Goal: Task Accomplishment & Management: Manage account settings

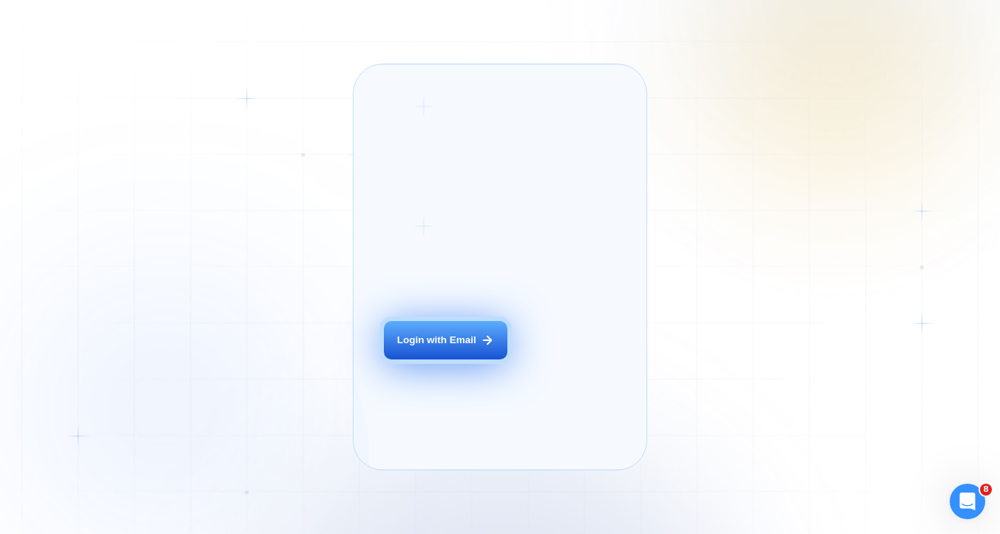
click at [455, 360] on button "Login with Email" at bounding box center [446, 340] width 124 height 38
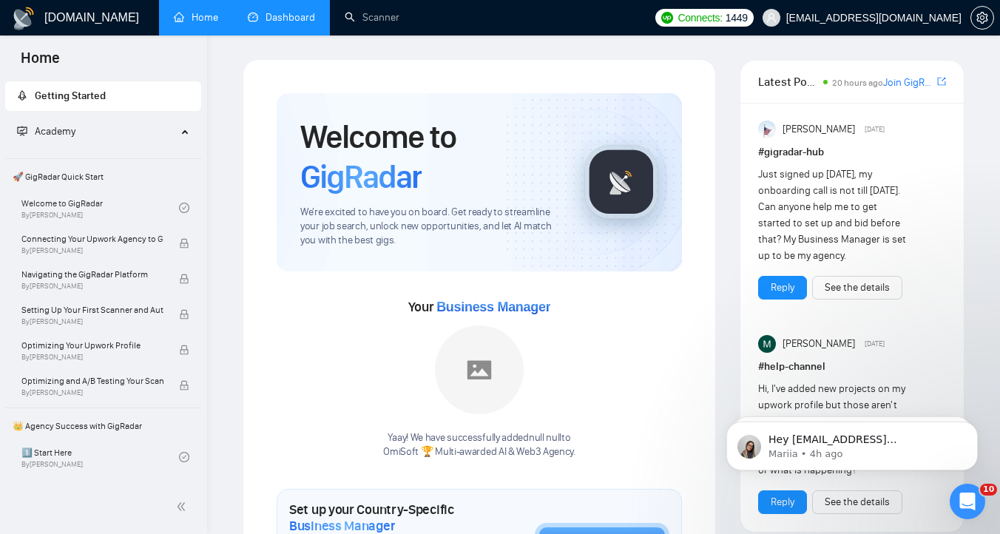
click at [280, 14] on link "Dashboard" at bounding box center [281, 17] width 67 height 13
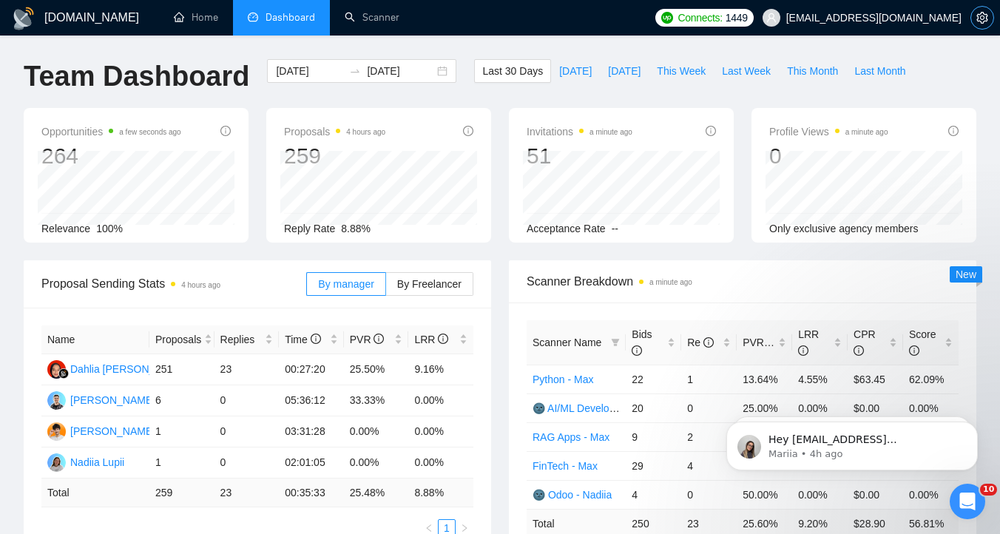
click at [988, 16] on icon "setting" at bounding box center [983, 18] width 12 height 12
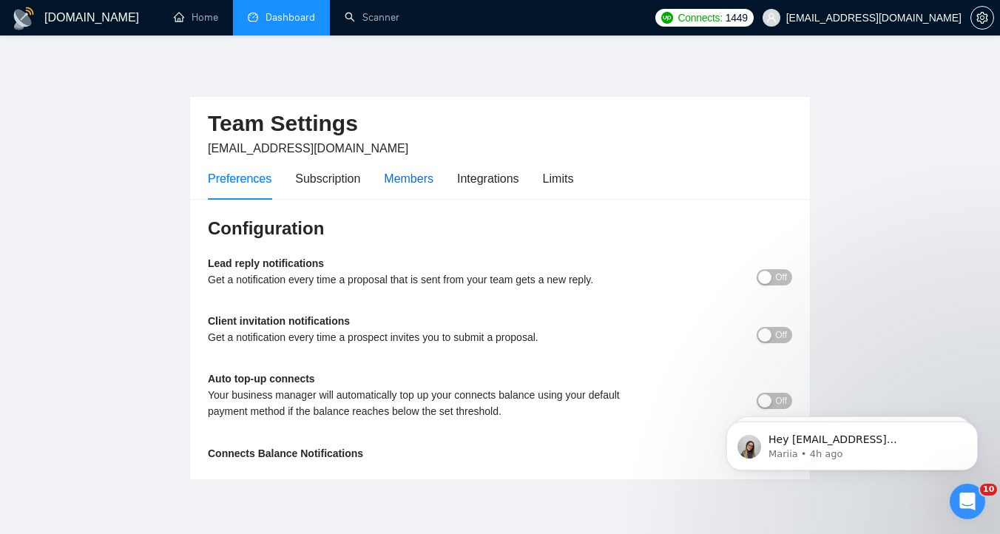
click at [420, 182] on div "Members" at bounding box center [409, 178] width 50 height 18
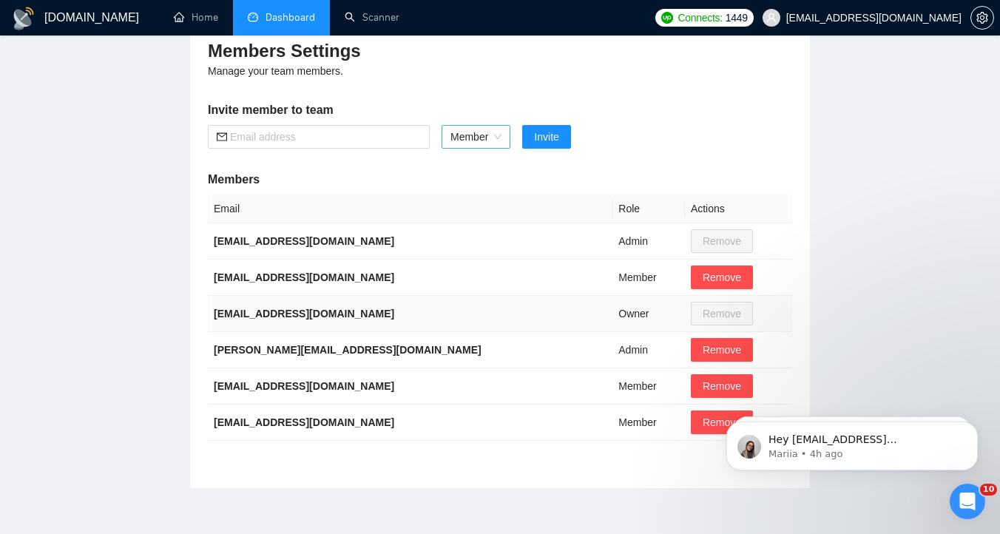
scroll to position [205, 0]
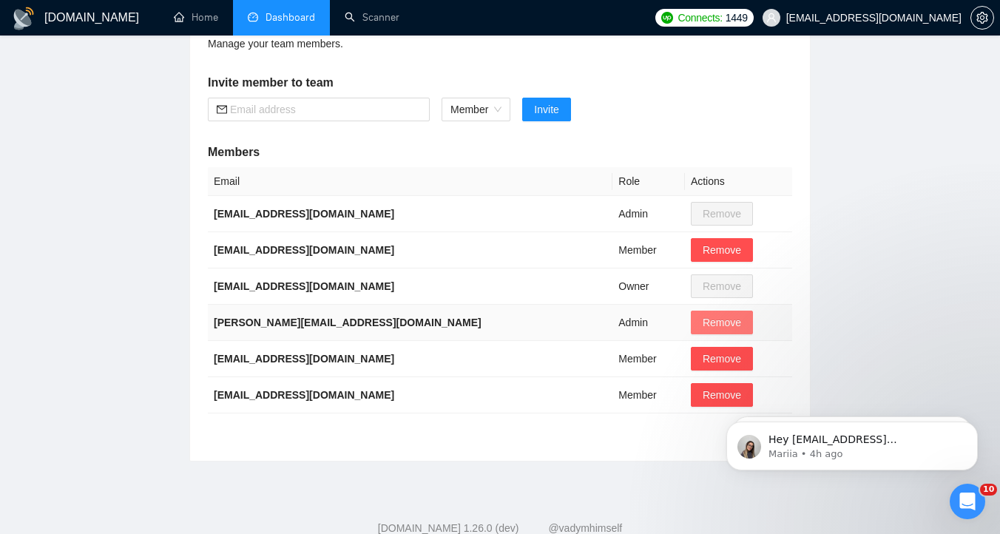
click at [704, 326] on button "Remove" at bounding box center [722, 323] width 62 height 24
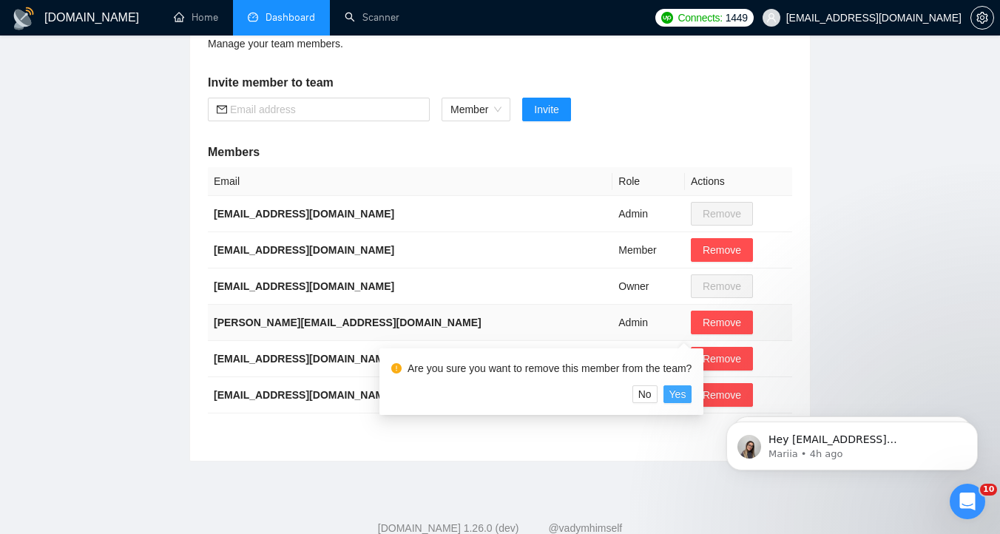
click at [693, 400] on button "Yes" at bounding box center [678, 394] width 29 height 18
click at [687, 398] on span "Yes" at bounding box center [678, 394] width 17 height 16
click at [675, 452] on div "Members Settings Manage your team members. Invite member to team Member Invite …" at bounding box center [500, 227] width 620 height 467
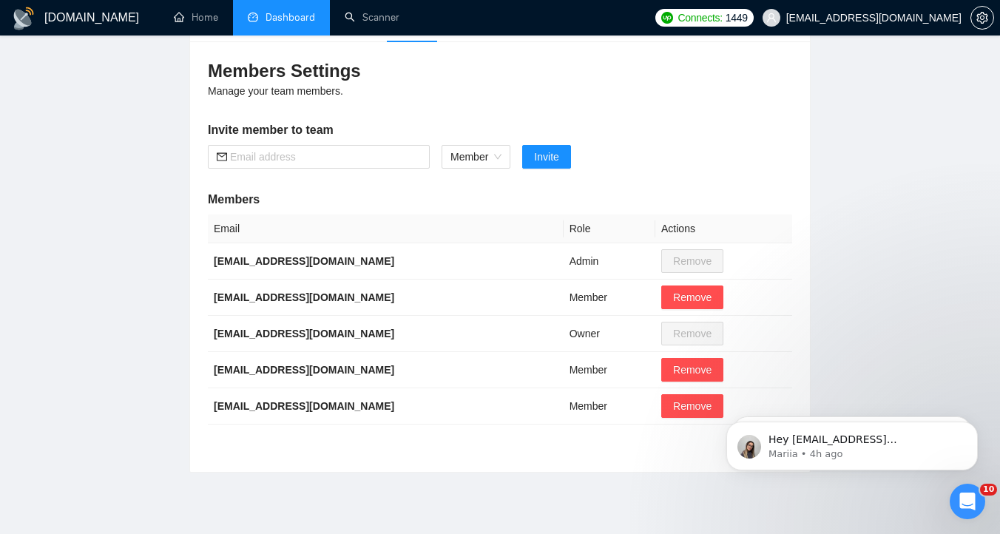
scroll to position [210, 0]
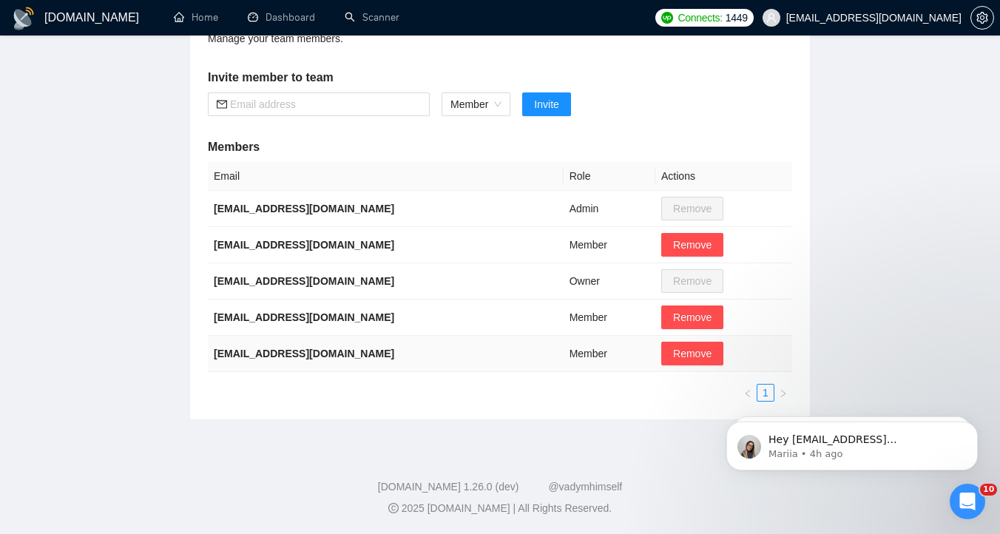
click at [283, 354] on b "[EMAIL_ADDRESS][DOMAIN_NAME]" at bounding box center [304, 354] width 181 height 12
click at [571, 351] on td "Member" at bounding box center [610, 354] width 92 height 36
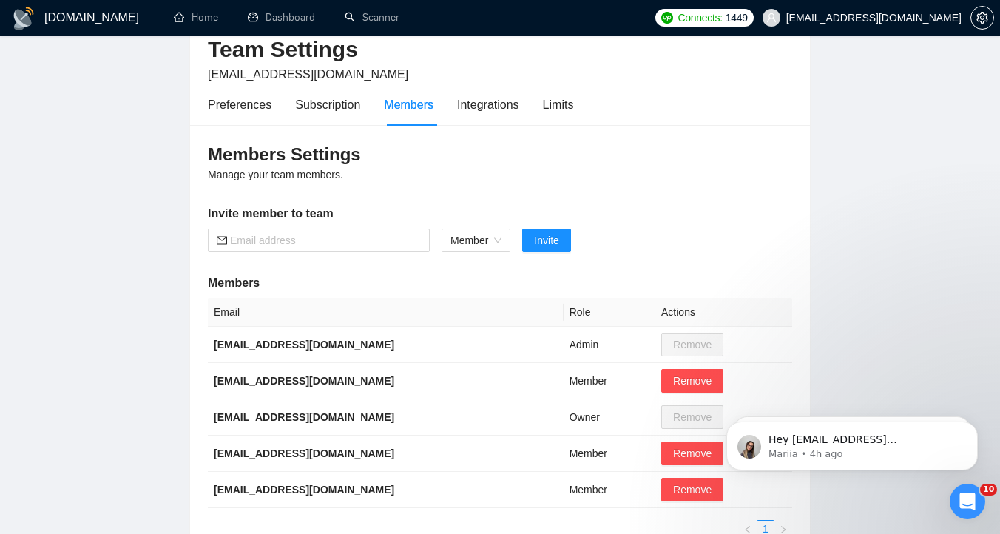
scroll to position [58, 0]
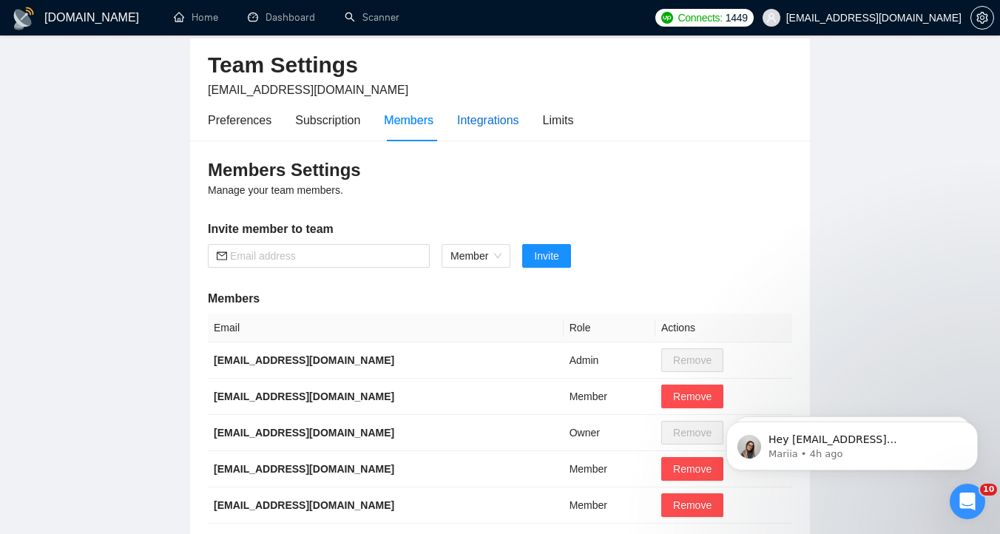
click at [488, 125] on div "Integrations" at bounding box center [488, 120] width 62 height 18
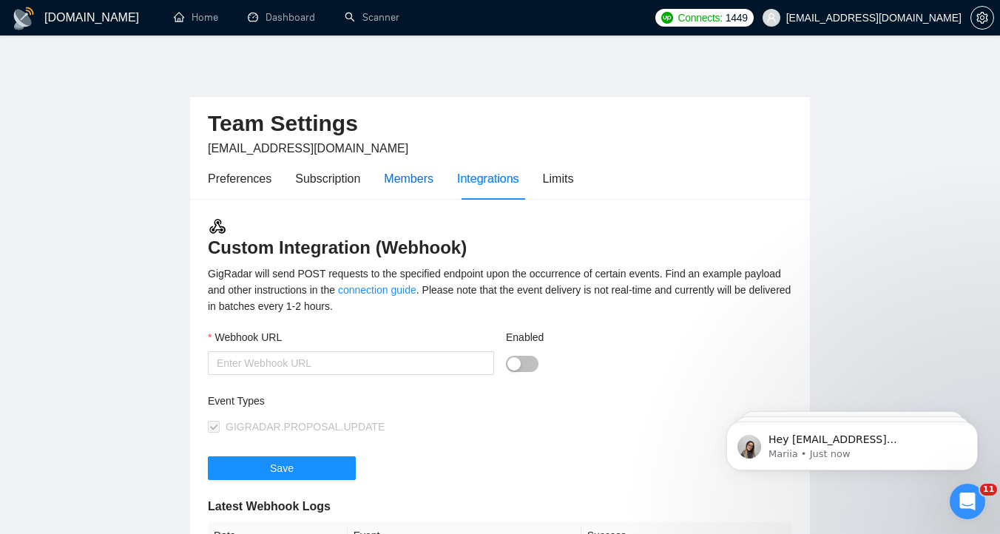
click at [416, 174] on div "Members" at bounding box center [409, 178] width 50 height 18
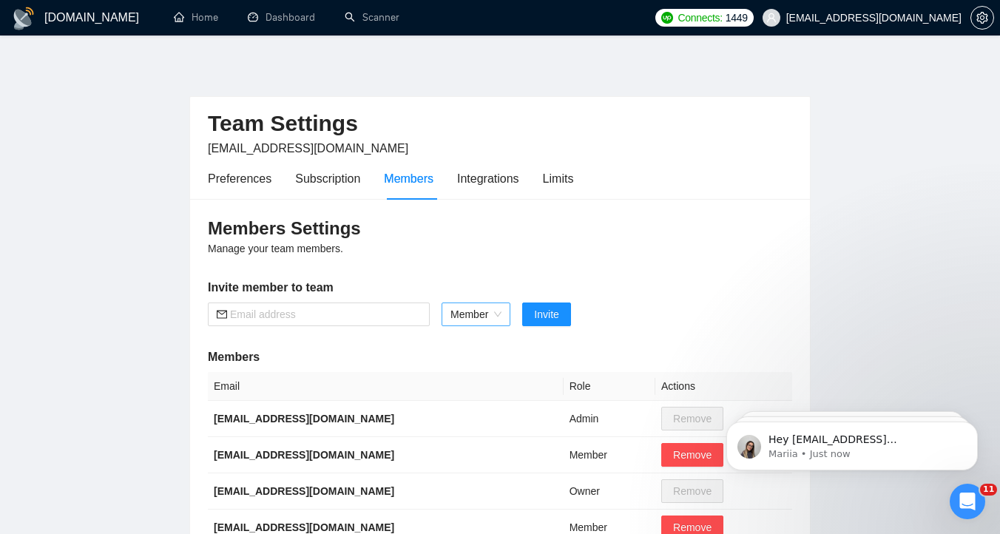
click at [500, 320] on span "Member" at bounding box center [476, 314] width 51 height 22
click at [821, 224] on main "Team Settings omisoftnet@gmail.com Preferences Subscription Members Integration…" at bounding box center [500, 344] width 953 height 571
click at [561, 181] on div "Limits" at bounding box center [558, 178] width 31 height 18
